Goal: Task Accomplishment & Management: Use online tool/utility

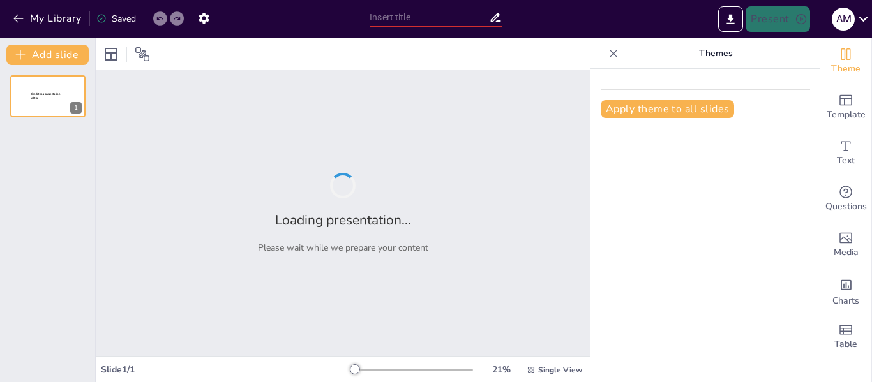
type input "Construyendo Paz: La Intersección entre Cultura Maker y Derechos Humanos en la …"
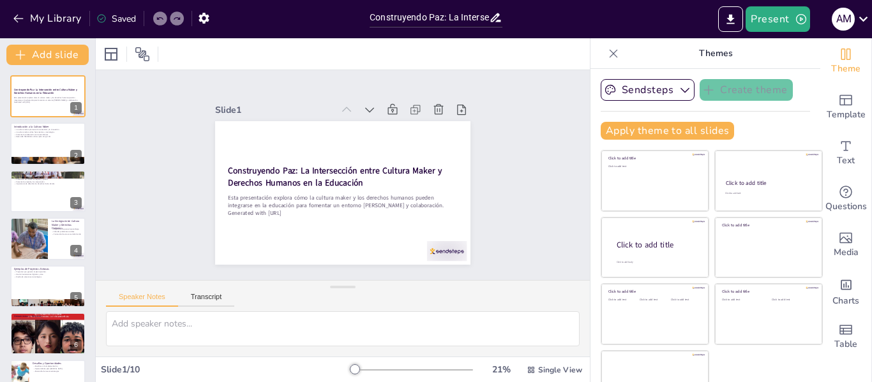
click at [530, 133] on div "Slide 1 Construyendo Paz: La Intersección entre Cultura Maker y Derechos Humano…" at bounding box center [343, 175] width 537 height 393
click at [39, 137] on p "Desarrolla habilidades críticas para el siglo XXI." at bounding box center [47, 136] width 69 height 3
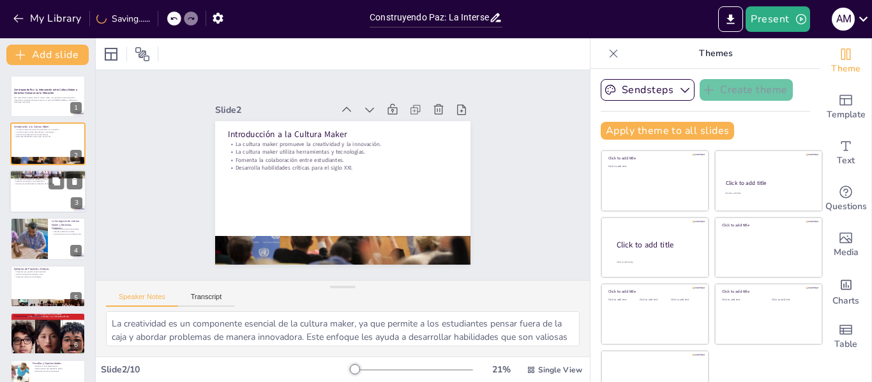
click at [36, 190] on div at bounding box center [48, 191] width 77 height 43
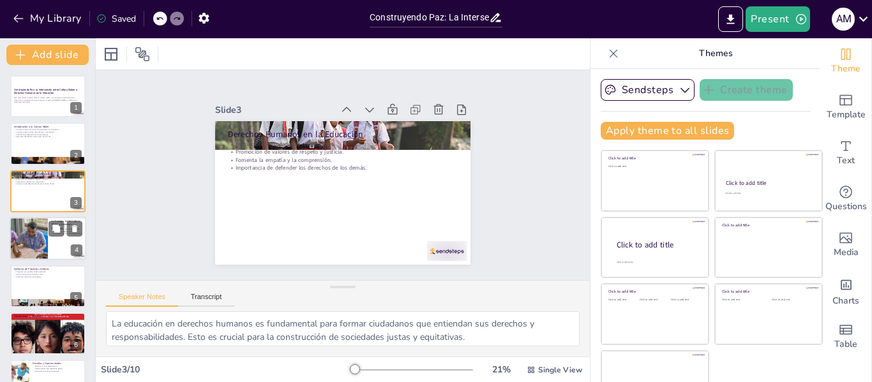
click at [38, 239] on div at bounding box center [28, 238] width 64 height 43
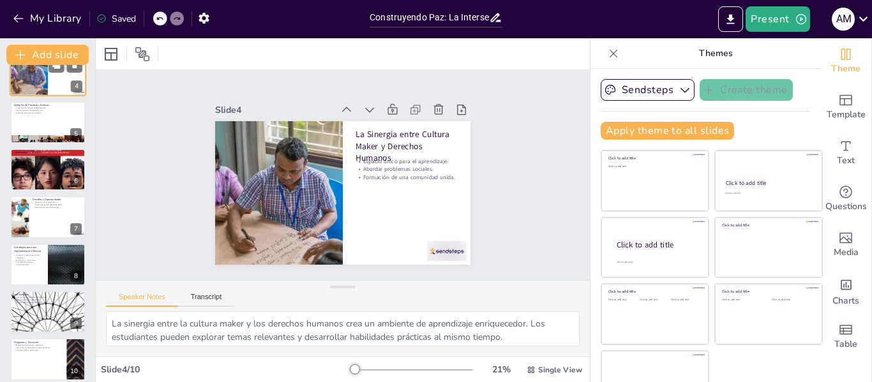
scroll to position [173, 0]
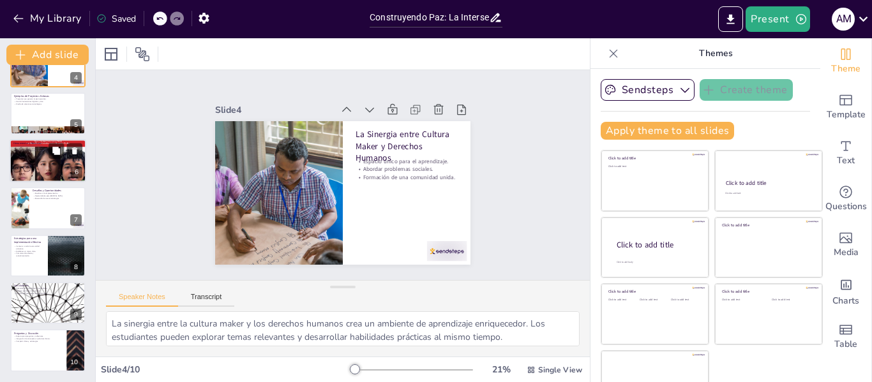
click at [38, 174] on div at bounding box center [48, 161] width 77 height 109
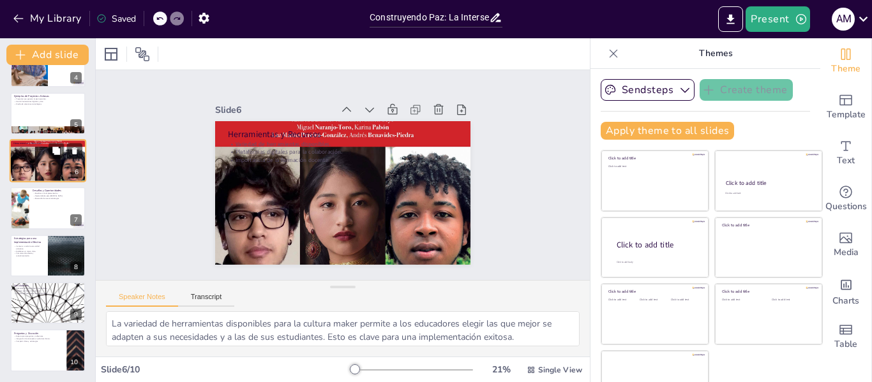
scroll to position [110, 0]
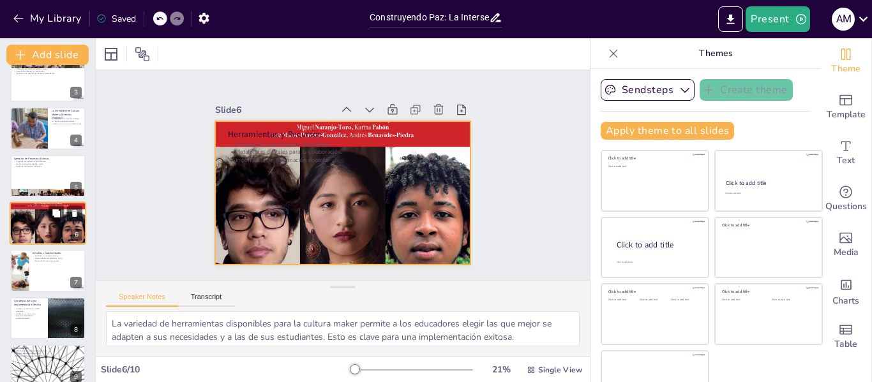
click at [45, 229] on div at bounding box center [48, 223] width 77 height 109
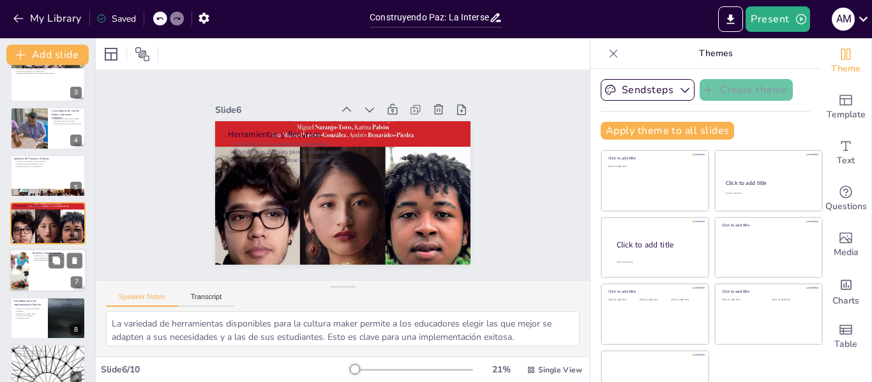
click at [41, 269] on div at bounding box center [48, 271] width 77 height 43
type textarea "Los desafíos en la implementación de la cultura maker y los derechos humanos pu…"
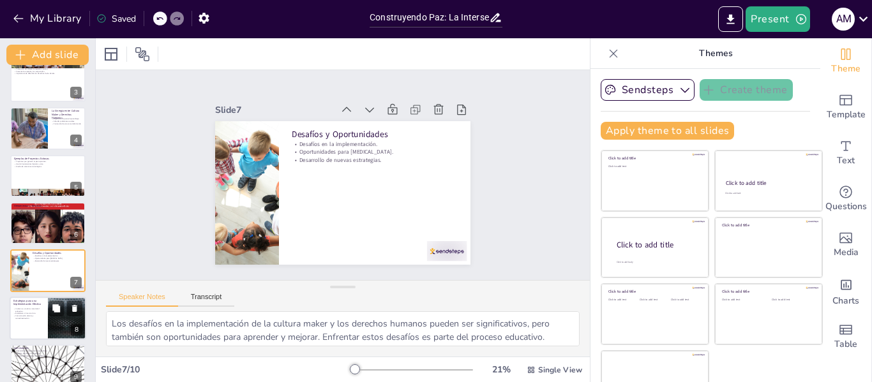
scroll to position [158, 0]
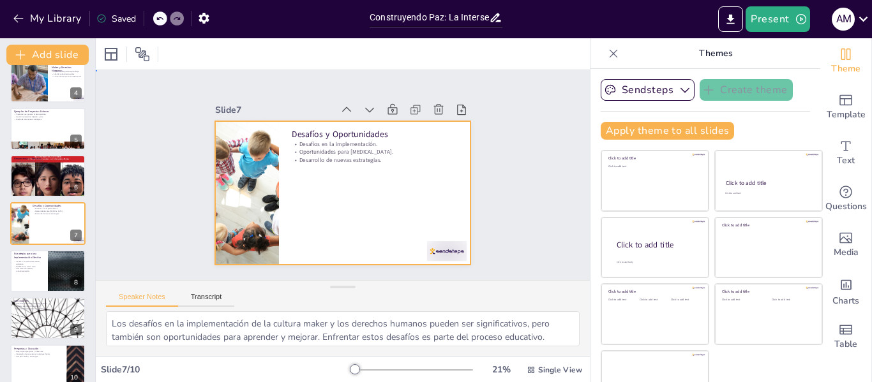
click at [386, 204] on div at bounding box center [328, 185] width 266 height 291
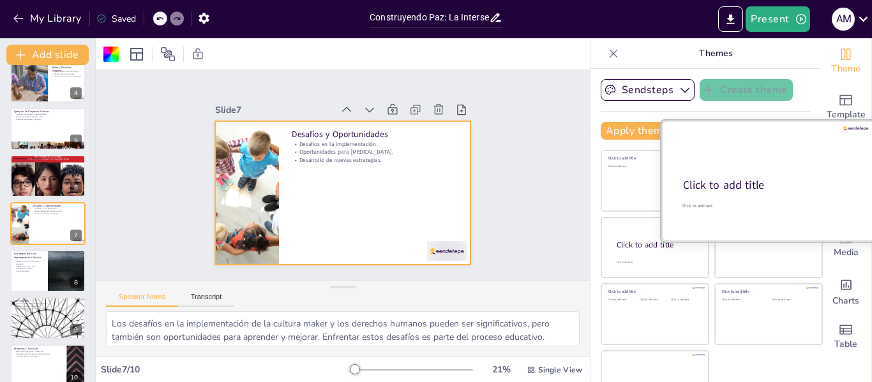
click at [770, 178] on div "Click to add title" at bounding box center [767, 185] width 169 height 15
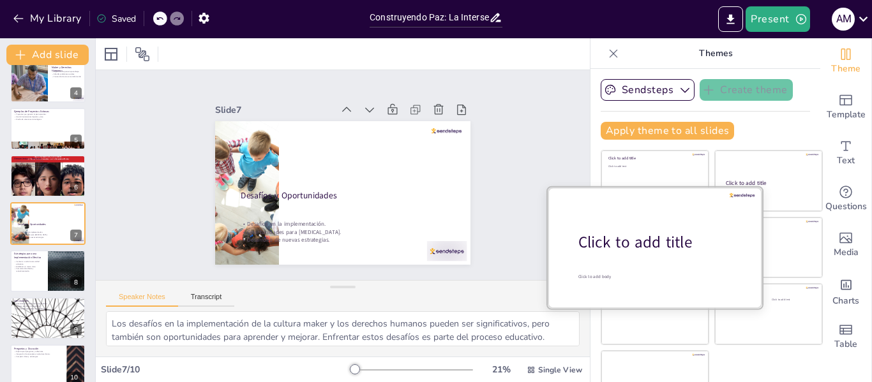
click at [609, 260] on div at bounding box center [655, 247] width 214 height 121
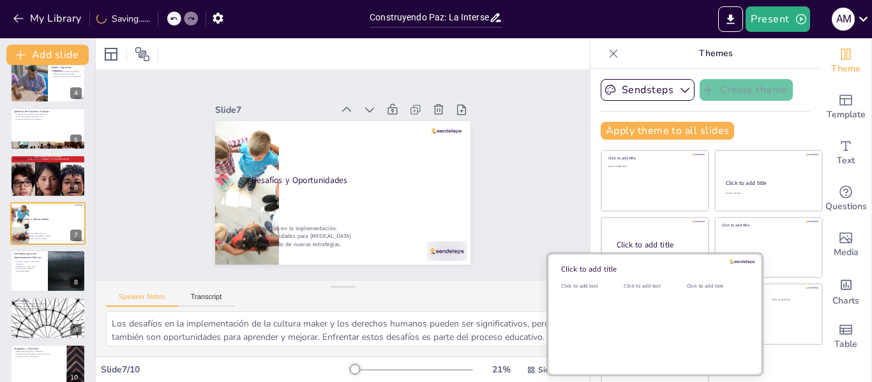
click at [624, 327] on div "Click to add text" at bounding box center [652, 322] width 57 height 79
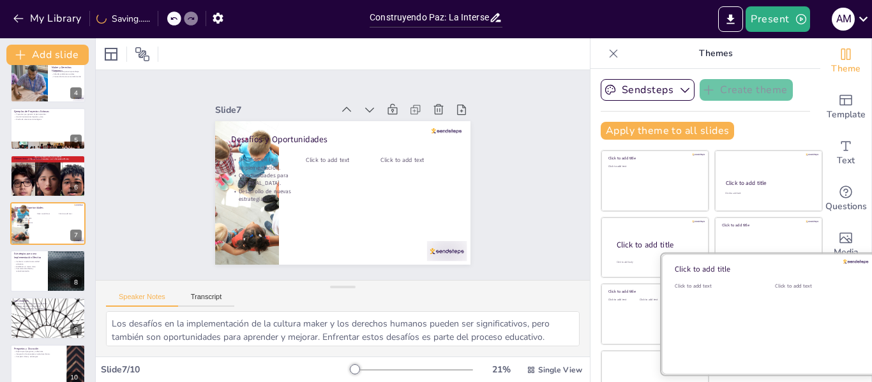
click at [775, 310] on div "Click to add text" at bounding box center [815, 322] width 81 height 79
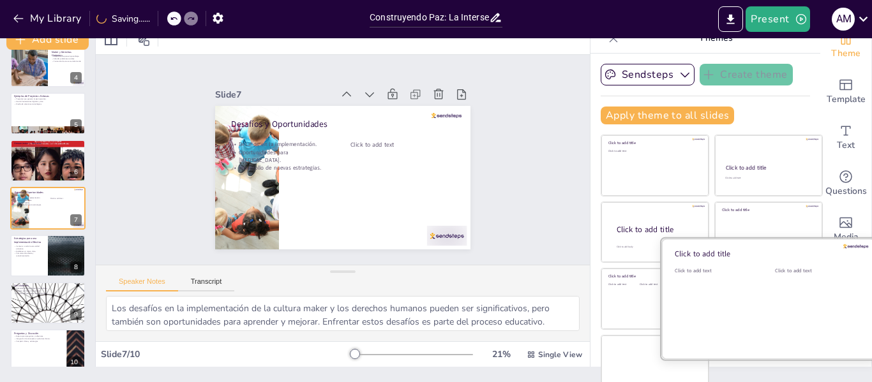
scroll to position [29, 0]
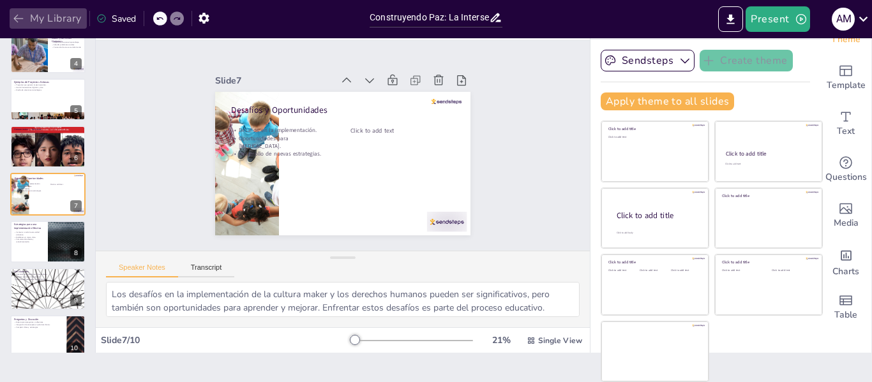
click at [16, 19] on icon "button" at bounding box center [18, 19] width 10 height 8
